Goal: Check status: Check status

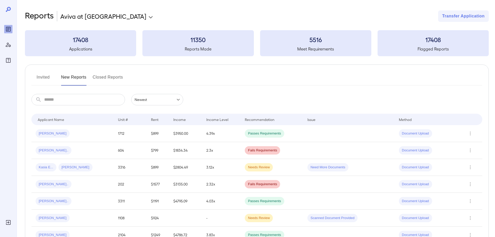
click at [41, 78] on button "Invited" at bounding box center [42, 79] width 23 height 12
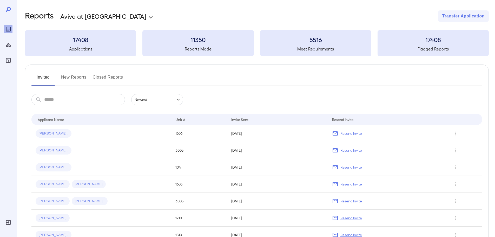
click at [49, 100] on input "text" at bounding box center [84, 99] width 81 height 11
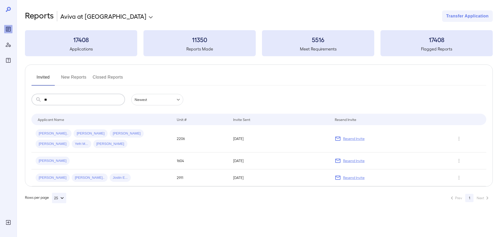
type input "*"
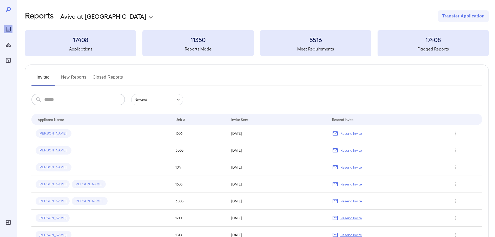
click at [82, 74] on button "New Reports" at bounding box center [73, 79] width 25 height 12
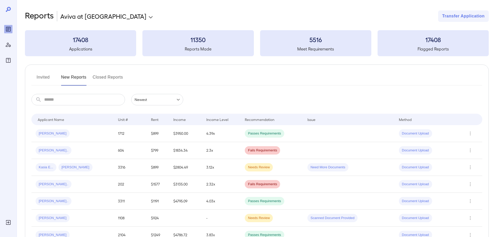
click at [85, 95] on input "text" at bounding box center [84, 99] width 81 height 11
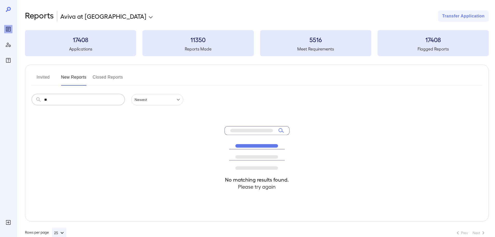
type input "*"
